Goal: Check status: Check status

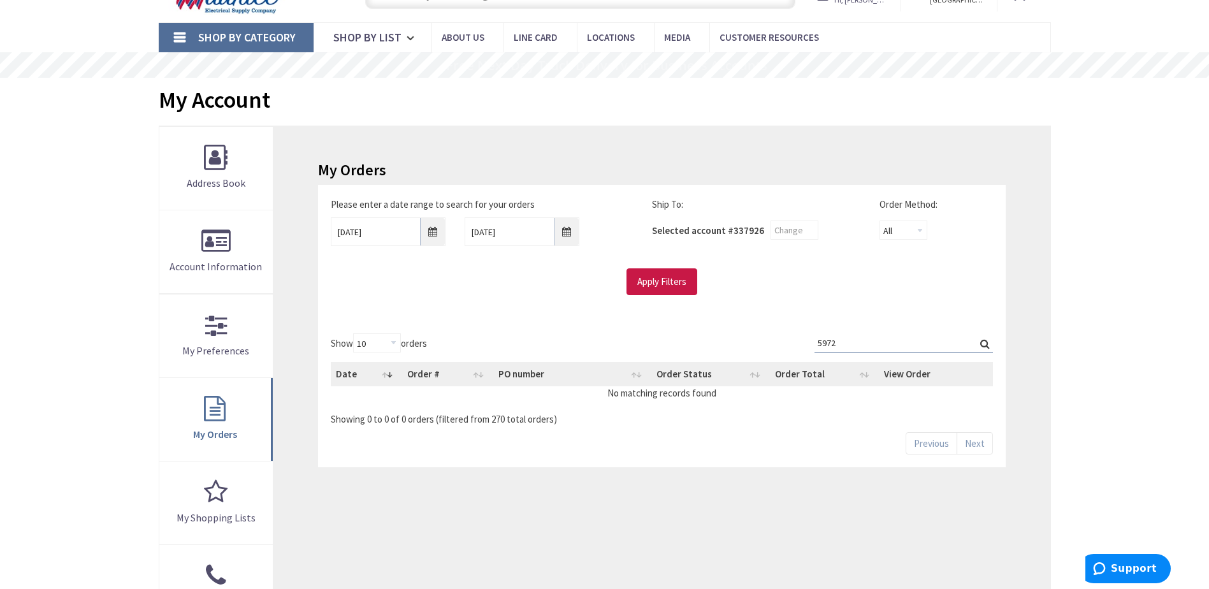
drag, startPoint x: 818, startPoint y: 341, endPoint x: 729, endPoint y: 344, distance: 89.3
click at [730, 344] on div "Show 10 25 50 100 orders Search: 5972 Date Order # PO number Order Status Order…" at bounding box center [662, 379] width 662 height 92
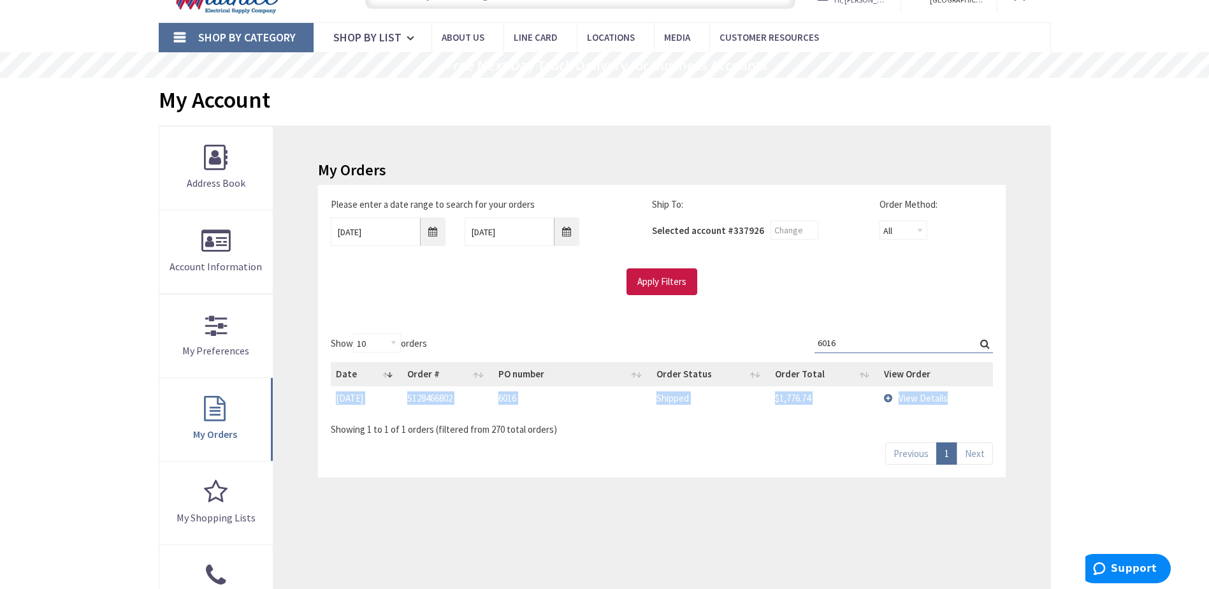
drag, startPoint x: 954, startPoint y: 395, endPoint x: 335, endPoint y: 401, distance: 618.3
click at [335, 401] on tr "[DATE] [DATE] S128466802 6016 Shipped $1,776.74 View Details" at bounding box center [662, 398] width 662 height 24
copy tr "[DATE] [DATE] S128466802 6016 Shipped $1,776.74 View Details"
drag, startPoint x: 852, startPoint y: 340, endPoint x: 731, endPoint y: 340, distance: 121.1
click at [731, 340] on div "Show 10 25 50 100 orders Search: 6016 Date Order # PO number Order Status Order…" at bounding box center [662, 384] width 662 height 103
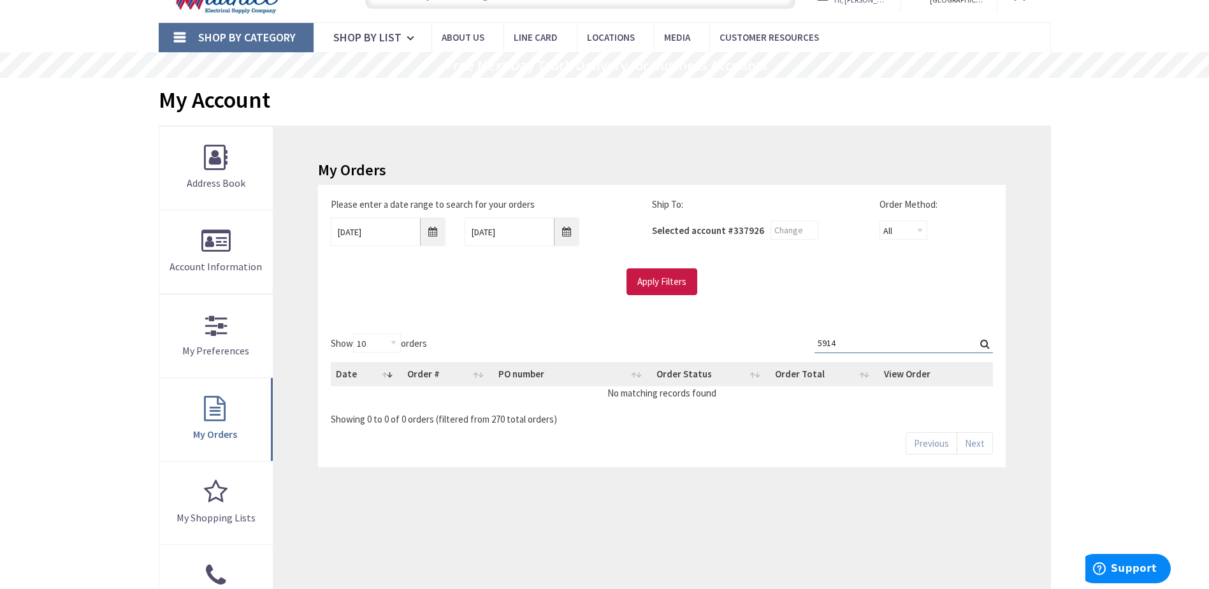
type input "5914"
click at [435, 230] on input "[DATE]" at bounding box center [388, 231] width 115 height 29
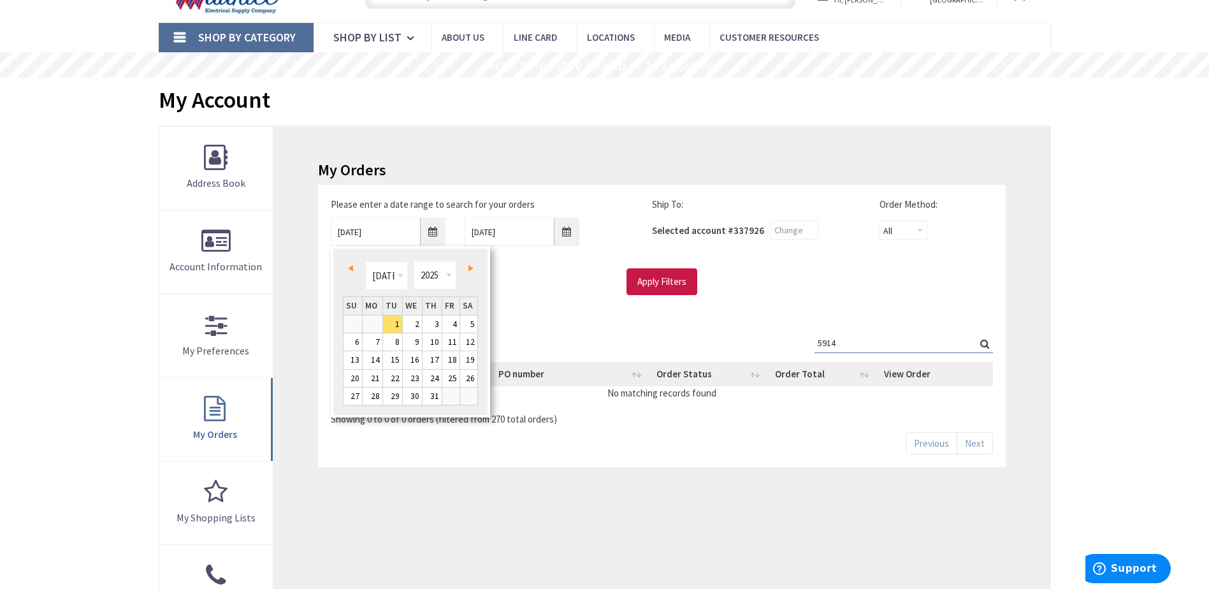
click at [351, 265] on span "Prev" at bounding box center [350, 268] width 5 height 6
type input "[DATE]"
click at [451, 399] on link "30" at bounding box center [450, 396] width 17 height 17
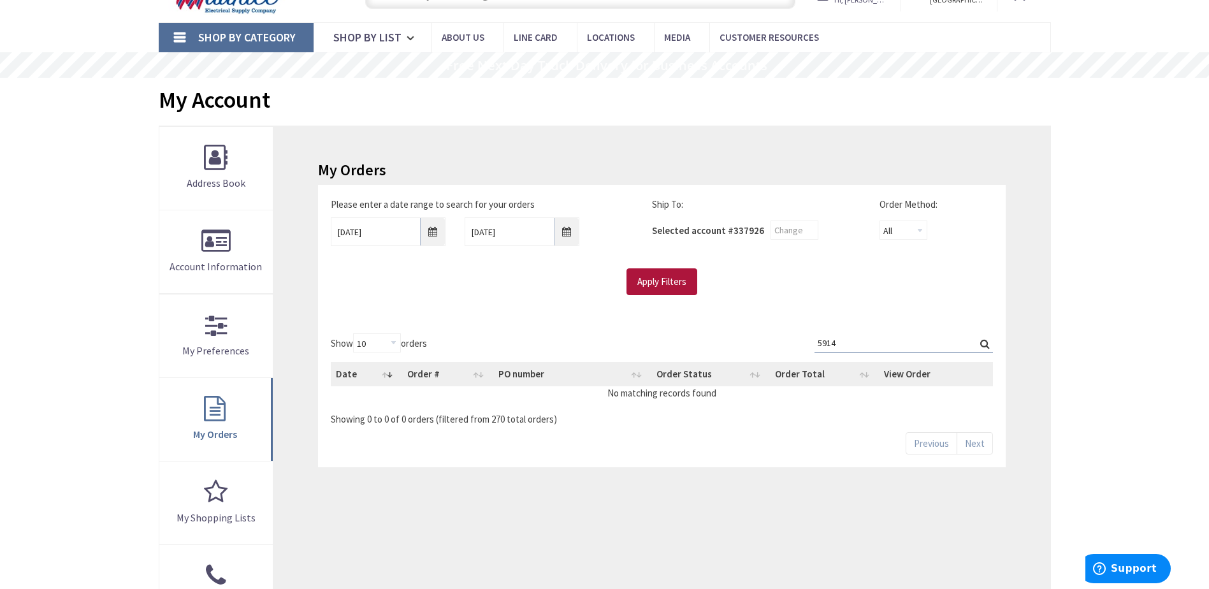
click at [685, 280] on input "Apply Filters" at bounding box center [662, 281] width 71 height 27
click at [832, 343] on input "Search:" at bounding box center [904, 342] width 178 height 19
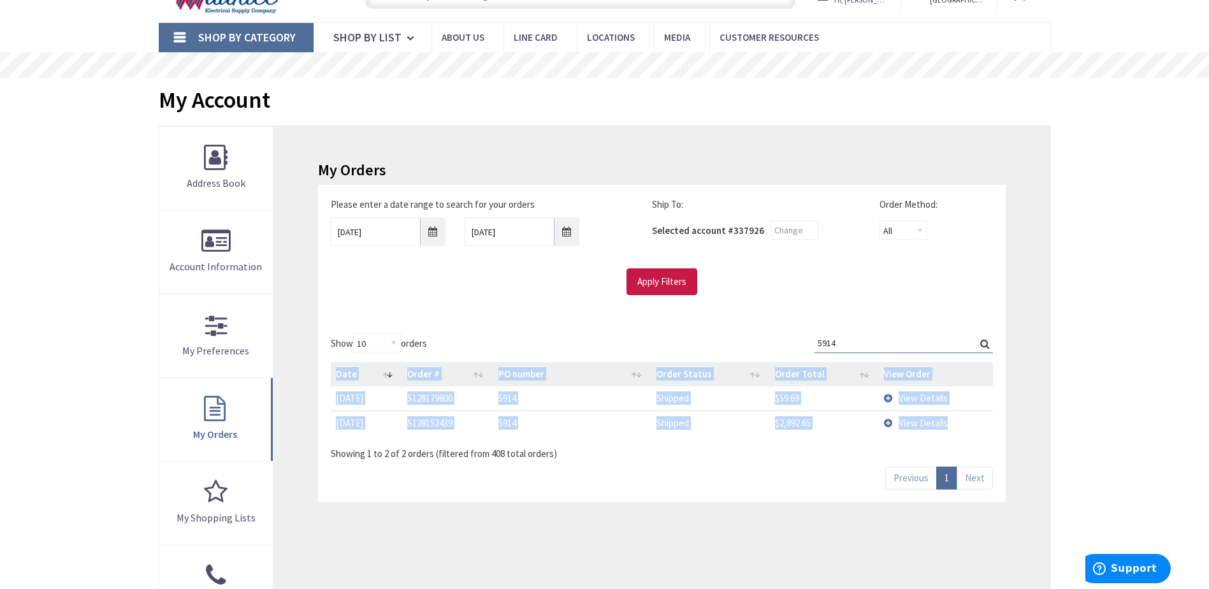
drag, startPoint x: 953, startPoint y: 423, endPoint x: 321, endPoint y: 403, distance: 632.6
click at [324, 405] on div "Show 10 25 50 100 orders Search: 5914 Date Order # PO number Order Status Order…" at bounding box center [661, 412] width 687 height 182
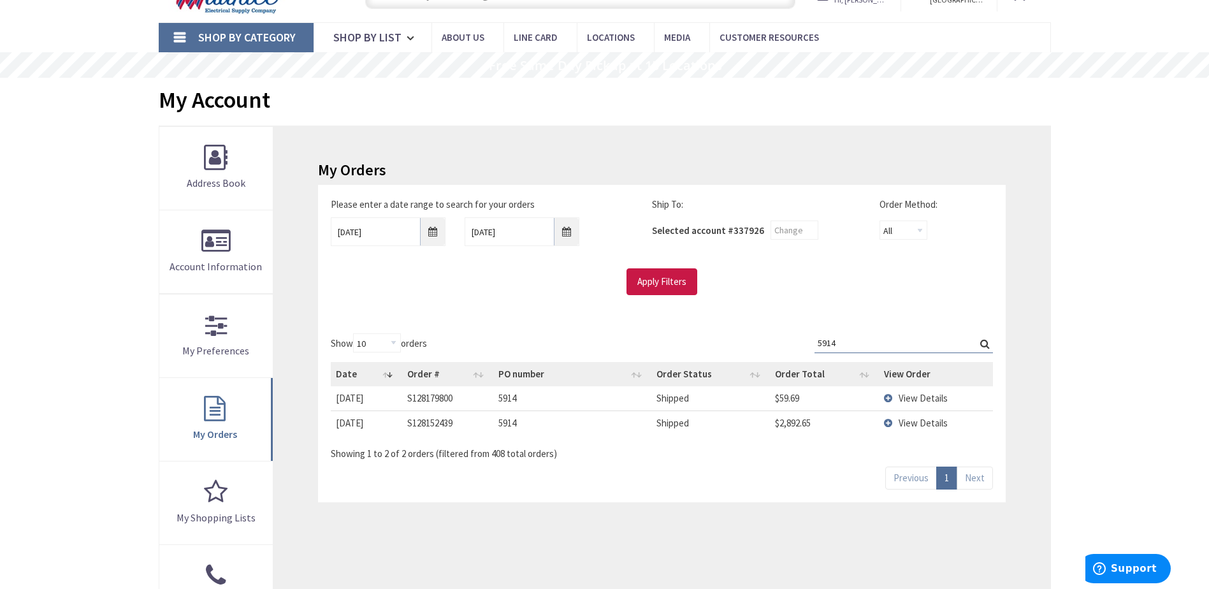
drag, startPoint x: 619, startPoint y: 461, endPoint x: 568, endPoint y: 447, distance: 52.9
click at [619, 460] on div "Show 10 25 50 100 orders Search: 5914 Date Order # PO number Order Status Order…" at bounding box center [661, 412] width 687 height 182
drag, startPoint x: 336, startPoint y: 397, endPoint x: 946, endPoint y: 423, distance: 610.6
click at [946, 423] on tbody "[DATE] [DATE] S128179800 5914 Shipped $59.69 View Details [DATE] [DATE] S128152…" at bounding box center [662, 410] width 662 height 48
copy tbody "[DATE] [DATE] S128179800 5914 Shipped $59.69 View Details [DATE] [DATE] S128152…"
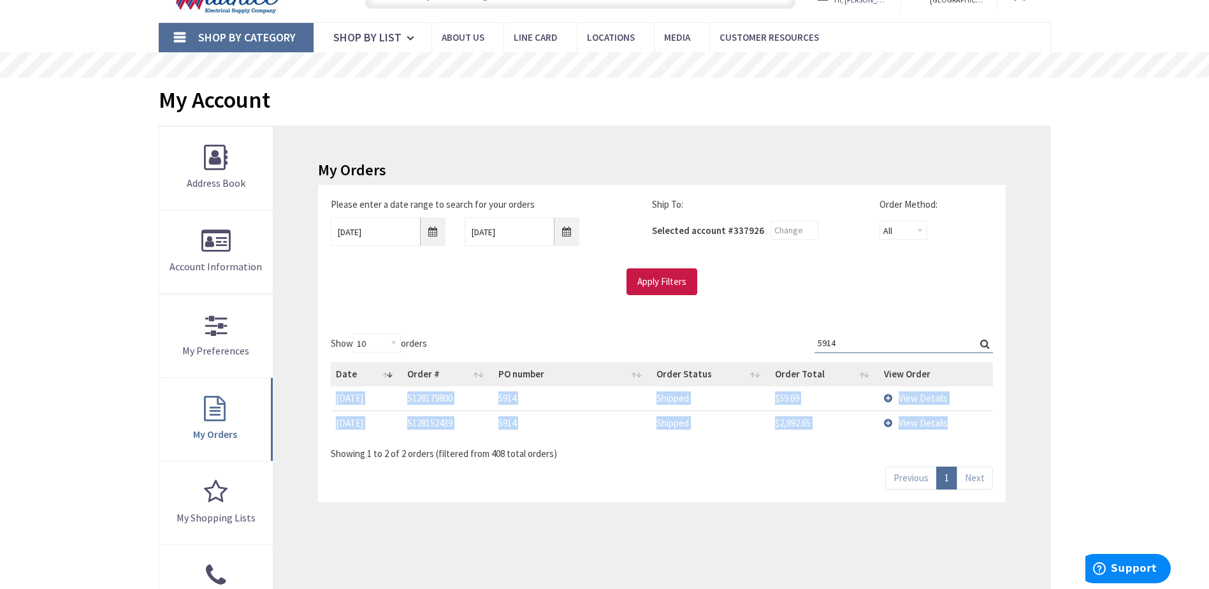
click at [864, 345] on input "5914" at bounding box center [904, 342] width 178 height 19
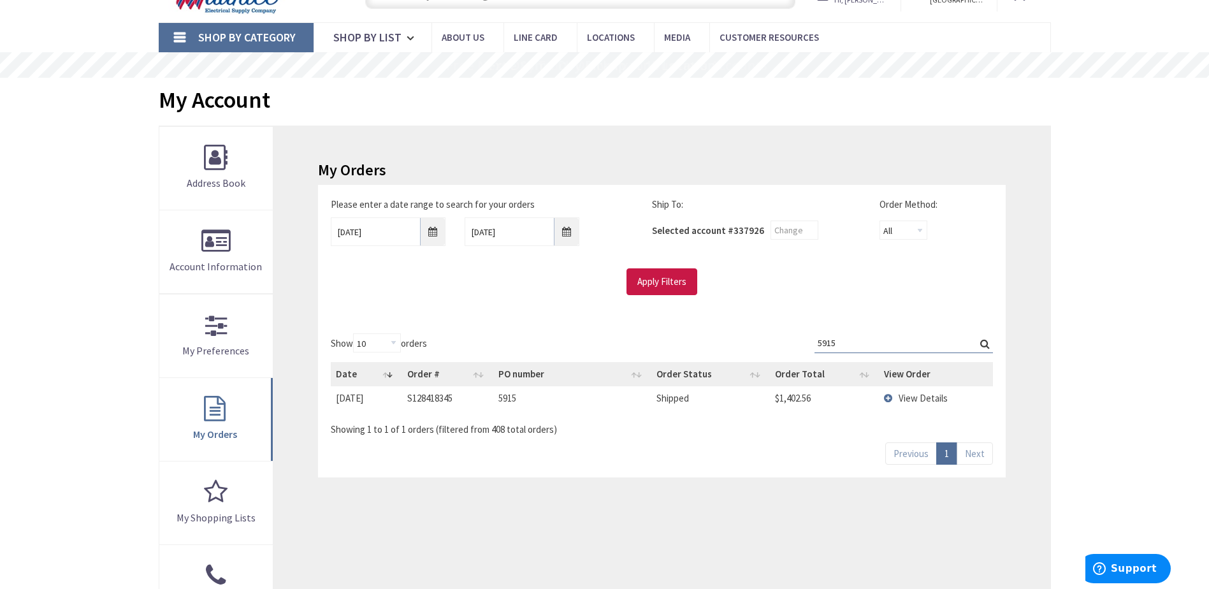
type input "5915"
drag, startPoint x: 953, startPoint y: 395, endPoint x: 338, endPoint y: 407, distance: 615.2
click at [337, 407] on tr "[DATE] [DATE] S128418345 5915 Shipped $1,402.56 View Details" at bounding box center [662, 398] width 662 height 24
copy tr "[DATE] [DATE] S128418345 5915 Shipped $1,402.56 View Details"
click at [616, 454] on div "Show 10 25 50 100 orders Search: 5915 Date Order # PO number Order Status Order…" at bounding box center [661, 399] width 687 height 157
